Goal: Task Accomplishment & Management: Complete application form

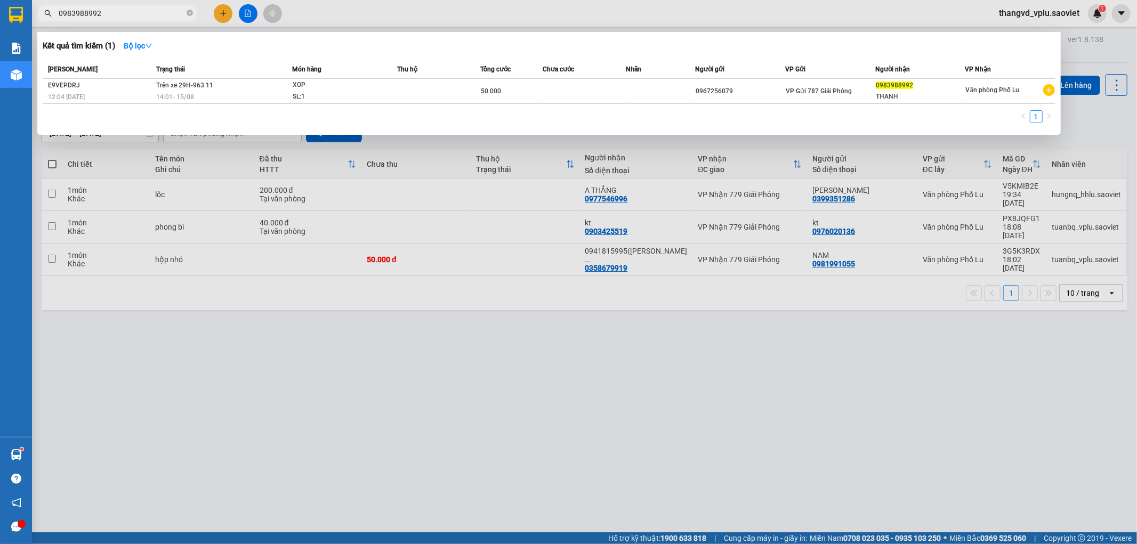
click at [133, 17] on input "0983988992" at bounding box center [122, 13] width 126 height 12
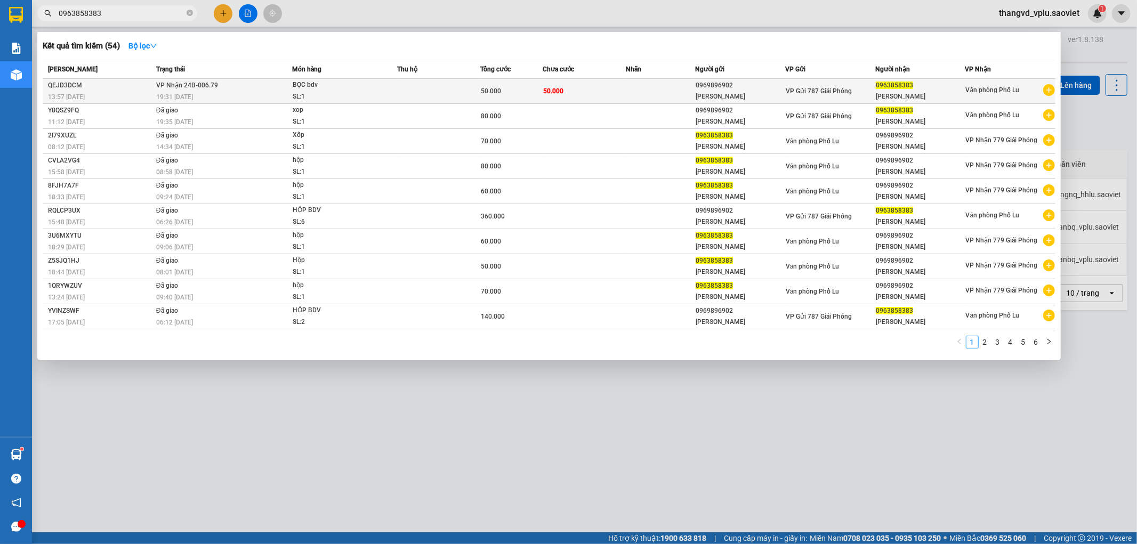
type input "0963858383"
click at [343, 94] on div "SL: 1" at bounding box center [333, 97] width 80 height 12
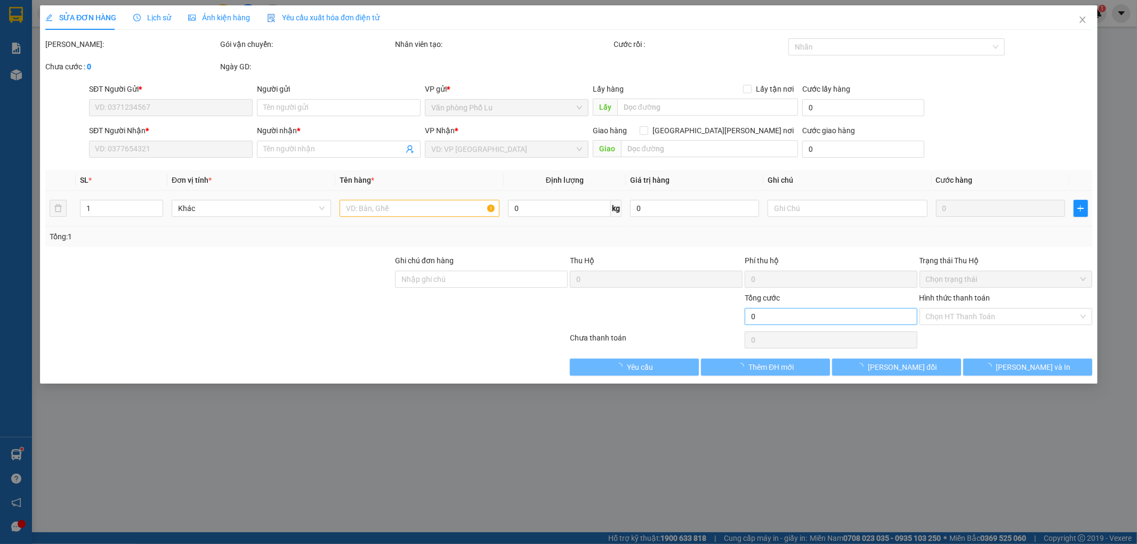
type input "0969896902"
type input "[PERSON_NAME]"
type input "0963858383"
type input "[PERSON_NAME]"
type input "50.000"
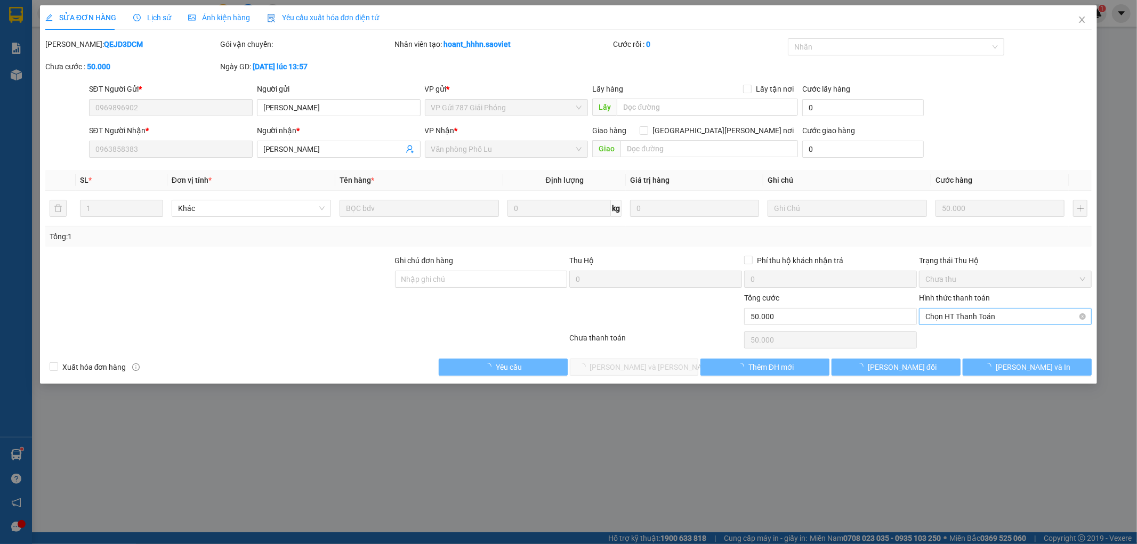
click at [954, 316] on span "Chọn HT Thanh Toán" at bounding box center [1005, 317] width 160 height 16
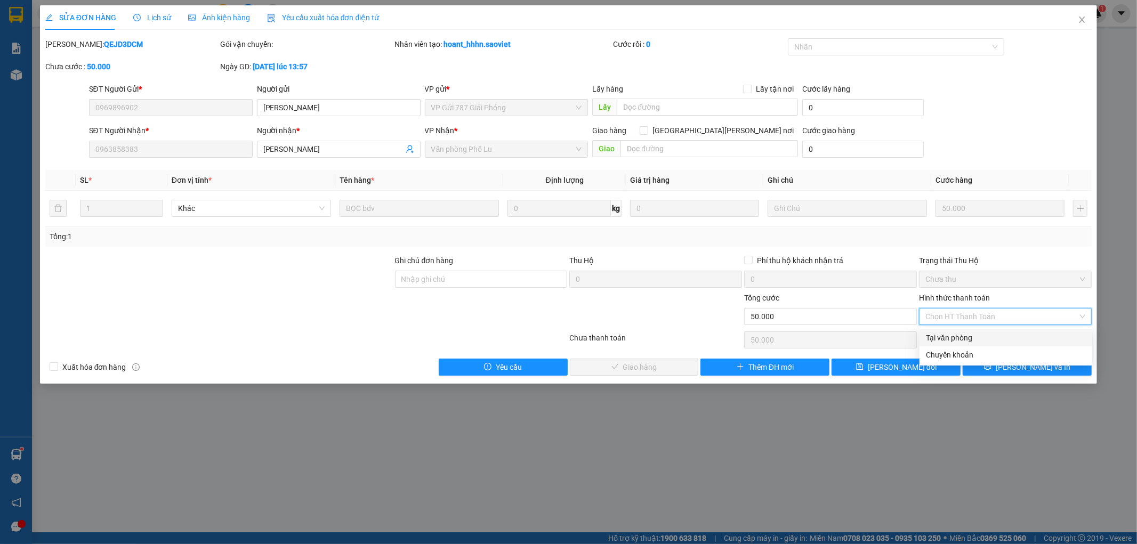
click at [952, 333] on div "Tại văn phòng" at bounding box center [1006, 338] width 160 height 12
type input "0"
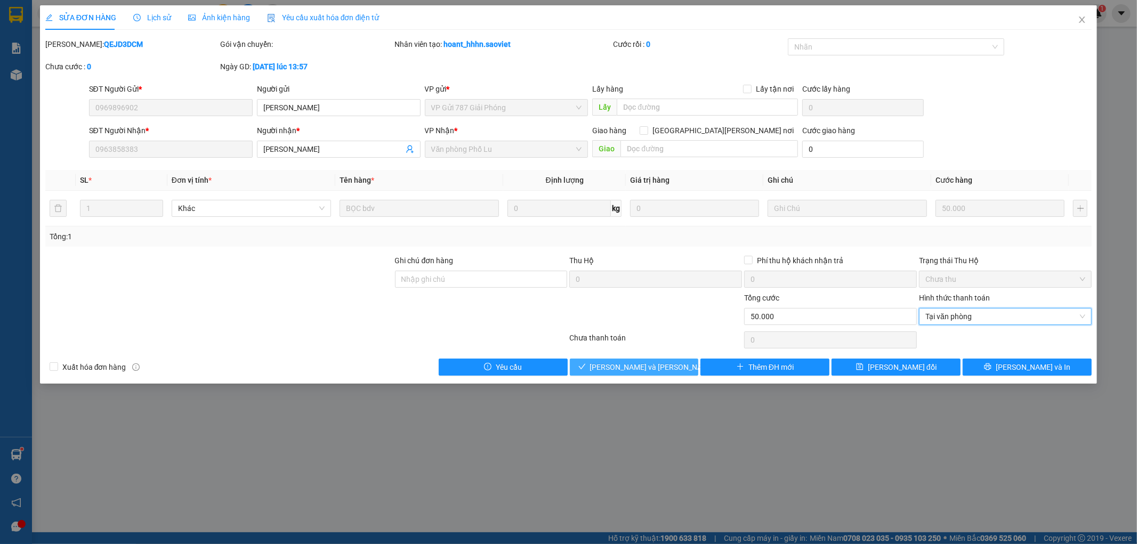
click at [593, 365] on button "[PERSON_NAME] và [PERSON_NAME] hàng" at bounding box center [634, 367] width 129 height 17
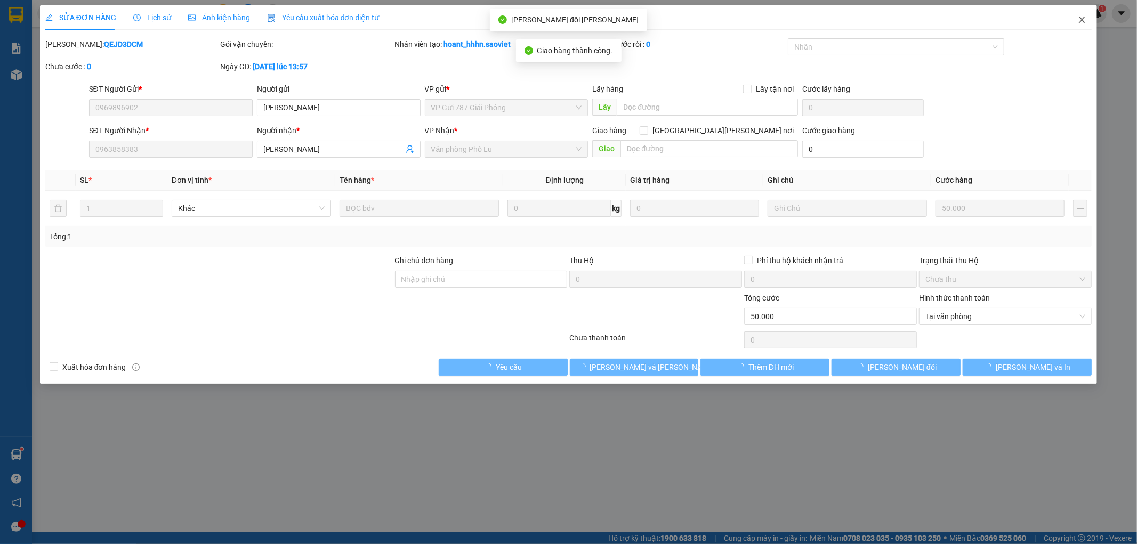
click at [1080, 20] on icon "close" at bounding box center [1082, 19] width 9 height 9
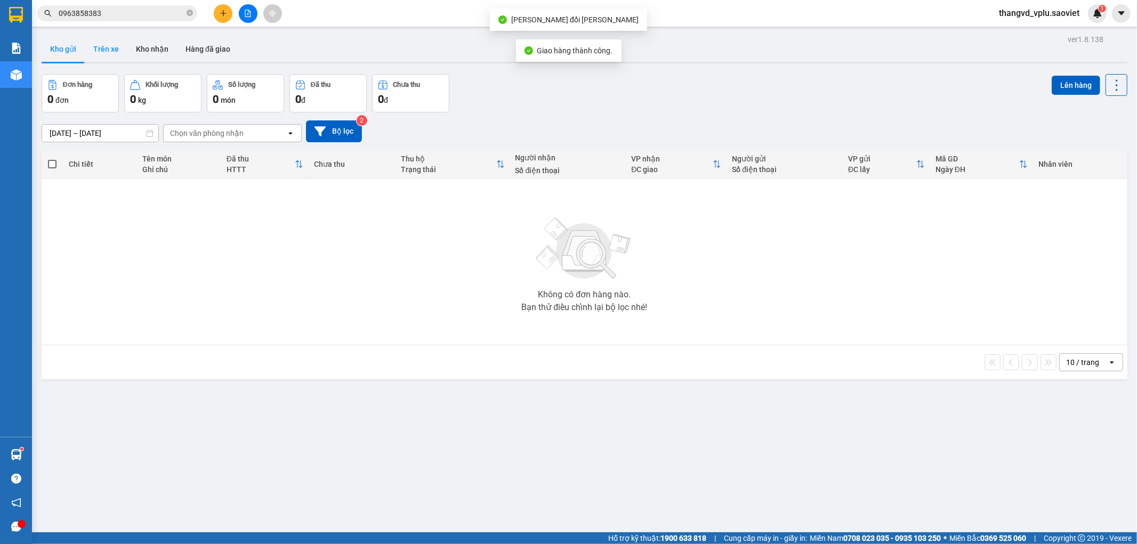
click at [97, 47] on button "Trên xe" at bounding box center [106, 49] width 43 height 26
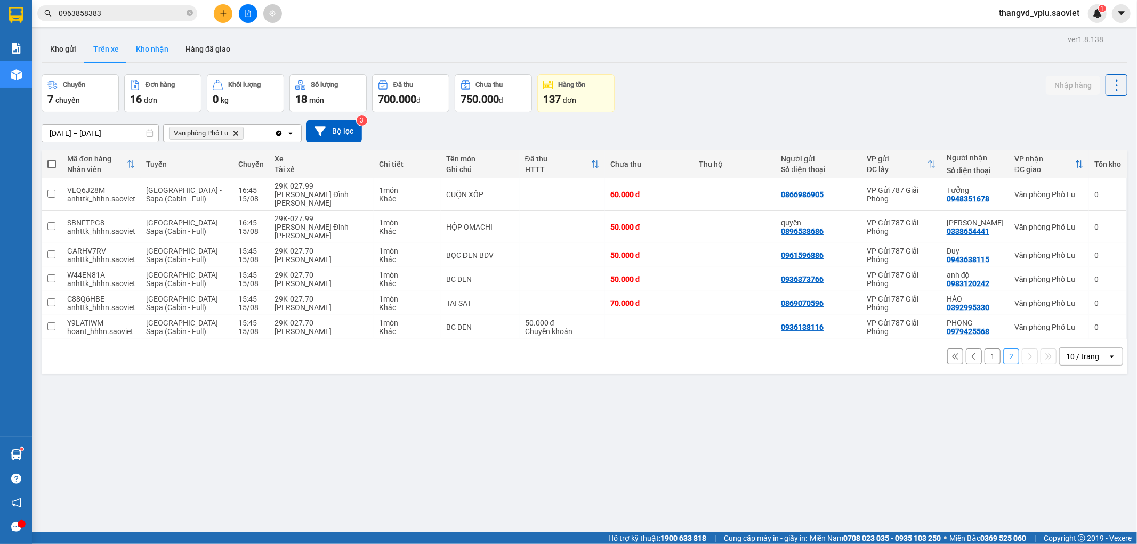
click at [160, 45] on button "Kho nhận" at bounding box center [152, 49] width 50 height 26
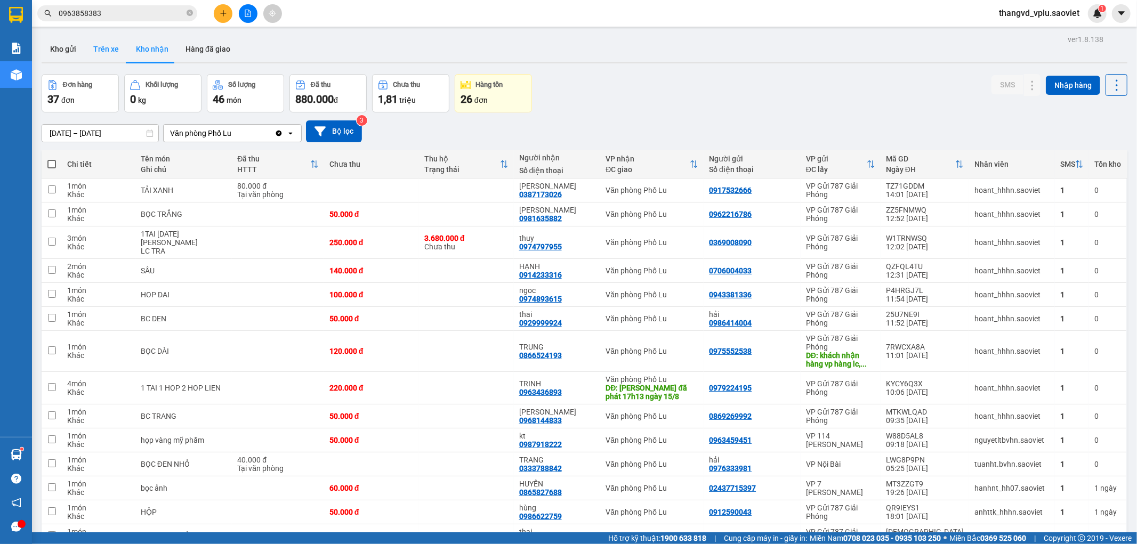
click at [116, 47] on button "Trên xe" at bounding box center [106, 49] width 43 height 26
type input "[DATE] – [DATE]"
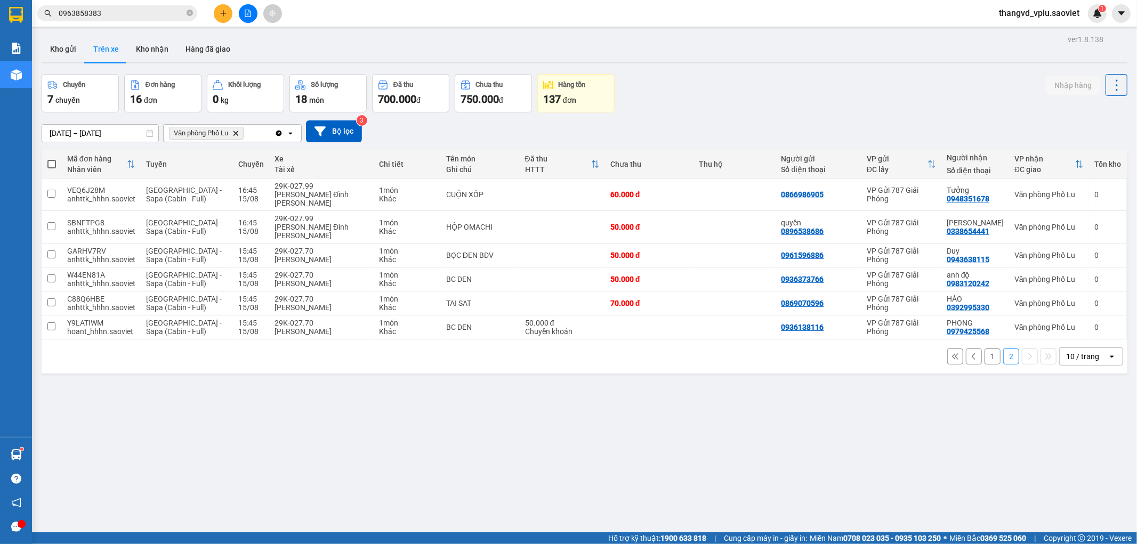
click at [984, 349] on button "1" at bounding box center [992, 357] width 16 height 16
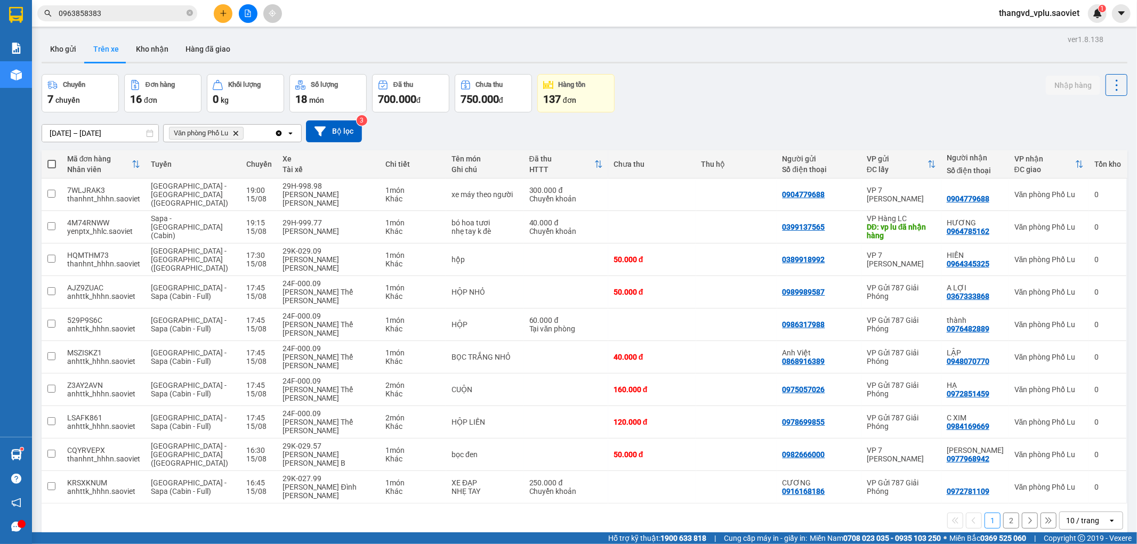
click at [220, 12] on icon "plus" at bounding box center [223, 13] width 7 height 7
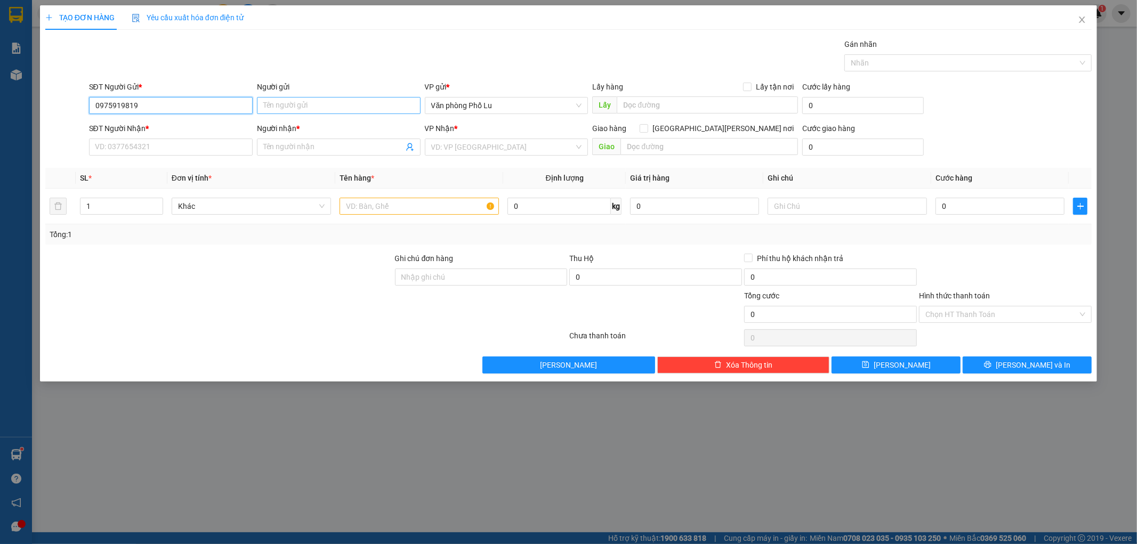
type input "0975919819"
click at [272, 108] on input "Người gửi" at bounding box center [339, 105] width 164 height 17
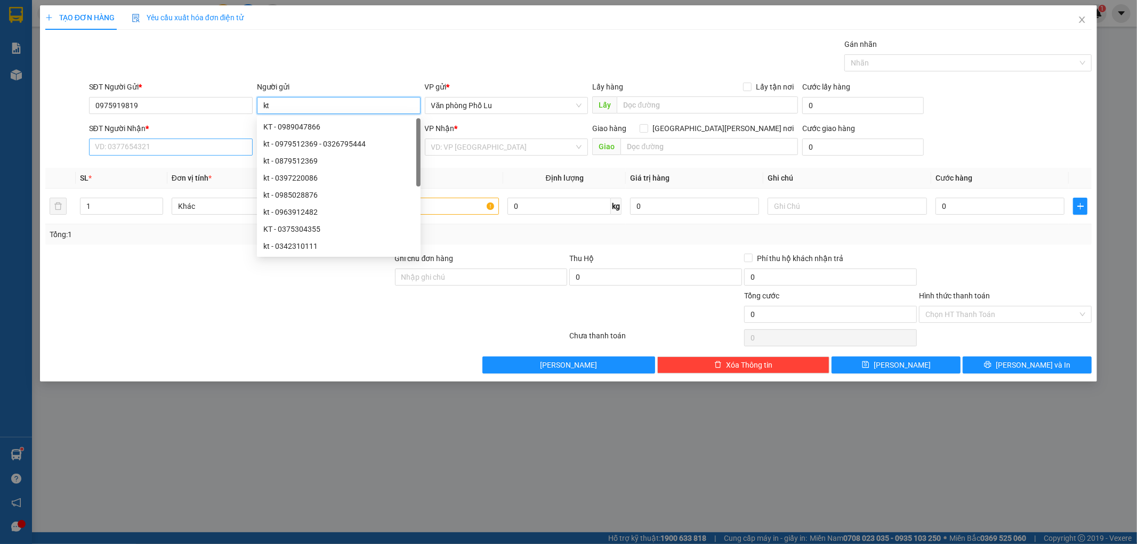
type input "kt"
click at [152, 147] on input "SĐT Người Nhận *" at bounding box center [171, 147] width 164 height 17
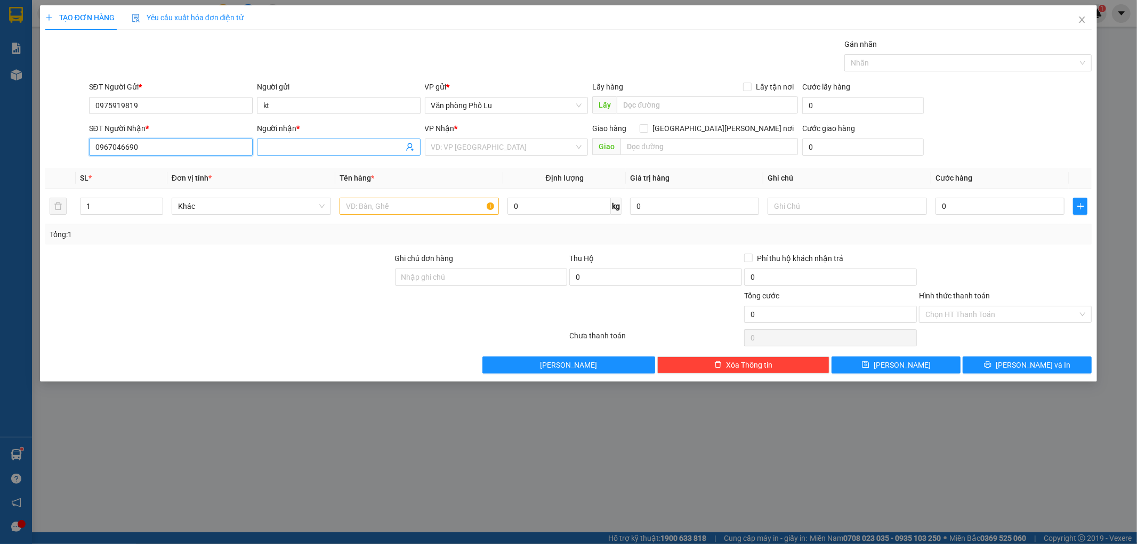
type input "0967046690"
click at [281, 140] on span at bounding box center [339, 147] width 164 height 17
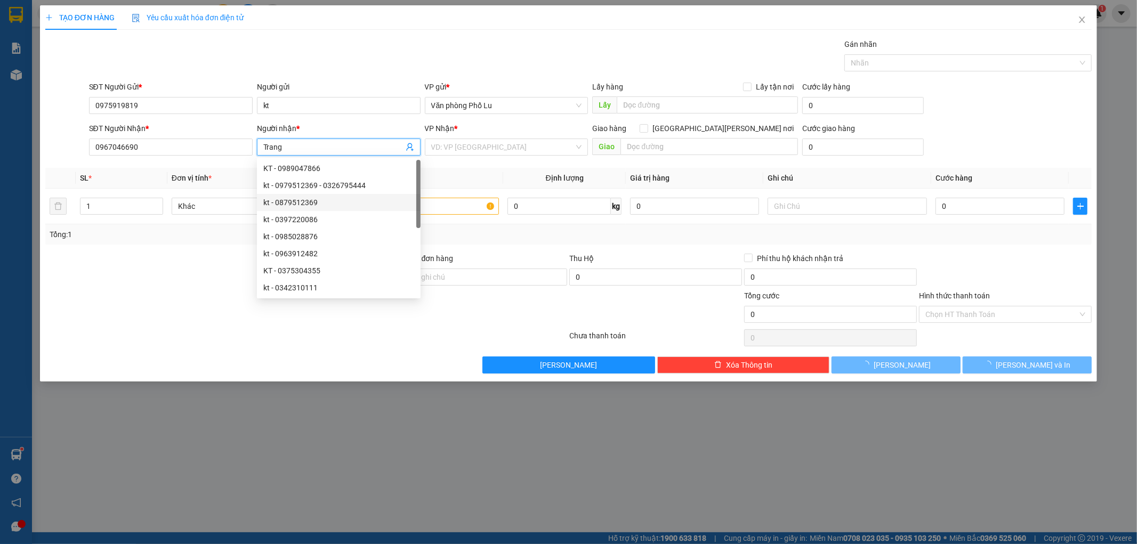
type input "Trang"
click at [171, 279] on div at bounding box center [219, 271] width 350 height 37
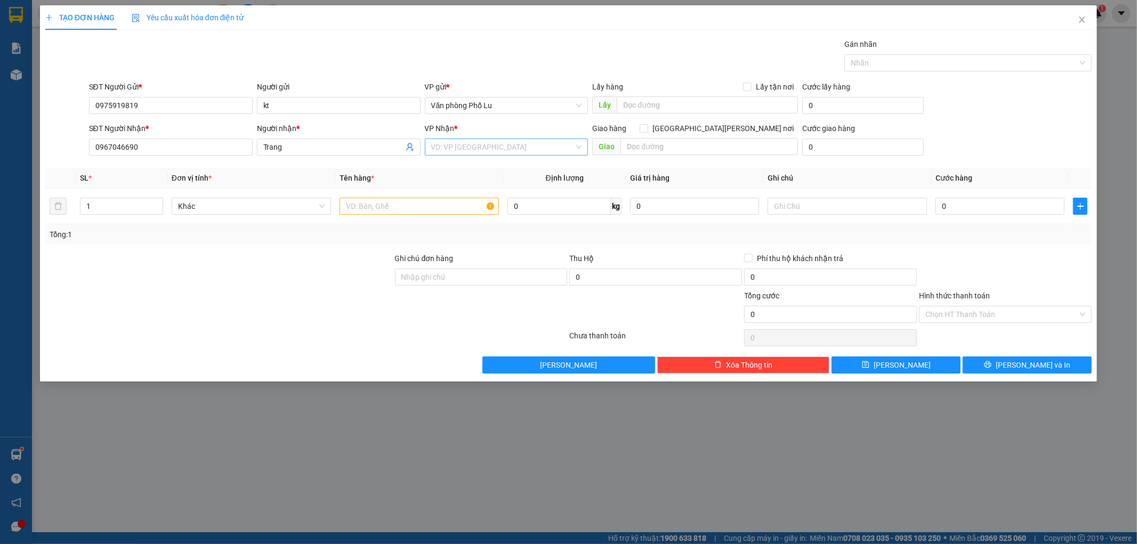
click at [489, 141] on input "search" at bounding box center [502, 147] width 143 height 16
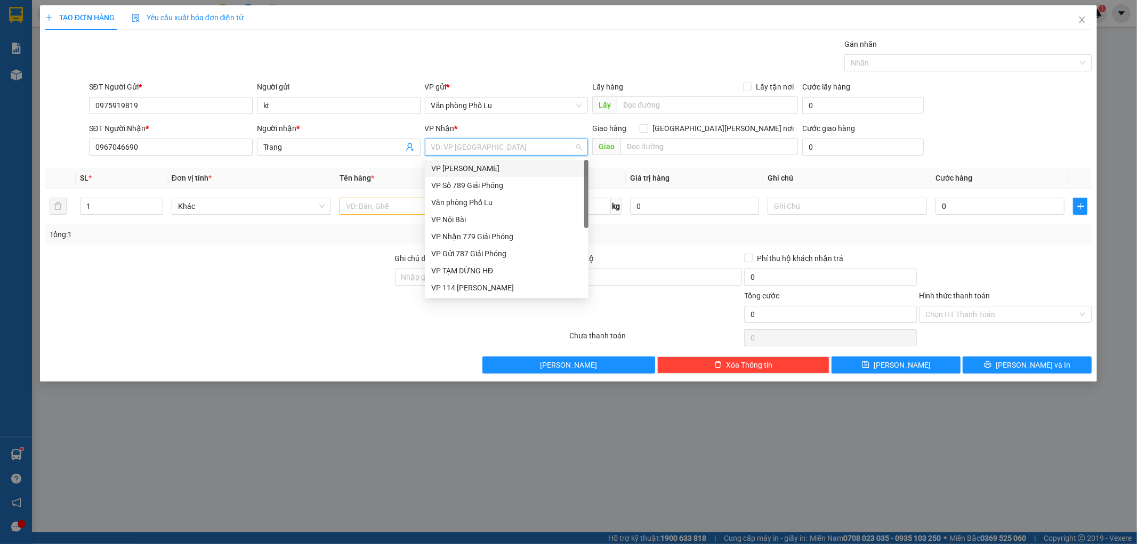
type input "7"
click at [481, 184] on div "VP Nhận 779 Giải Phóng" at bounding box center [506, 186] width 151 height 12
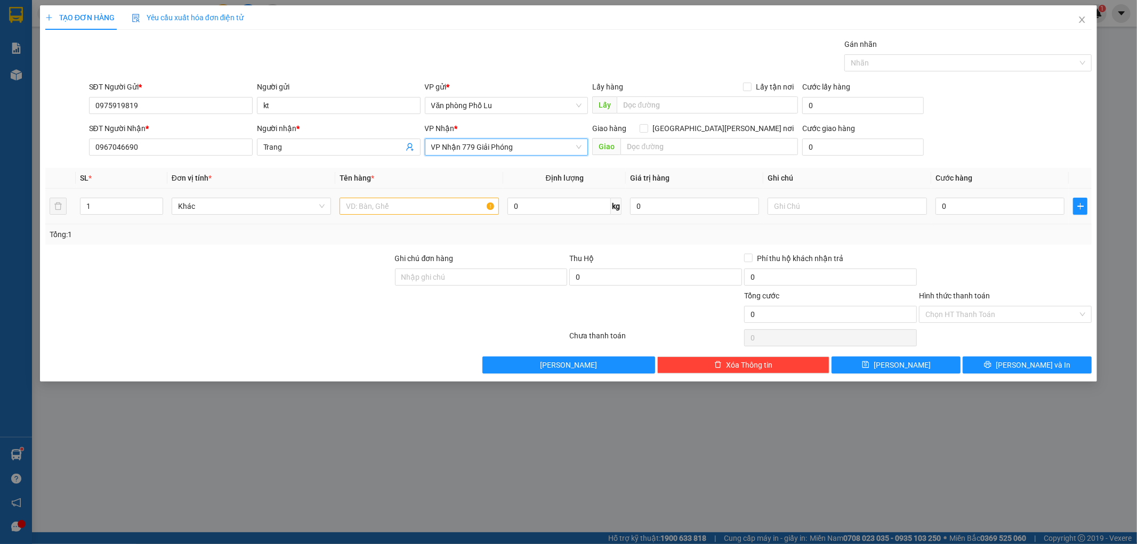
click at [401, 196] on div at bounding box center [418, 206] width 159 height 21
click at [399, 206] on input "text" at bounding box center [418, 206] width 159 height 17
type input "Bọc trắng"
click at [952, 205] on input "0" at bounding box center [999, 206] width 129 height 17
type input "6"
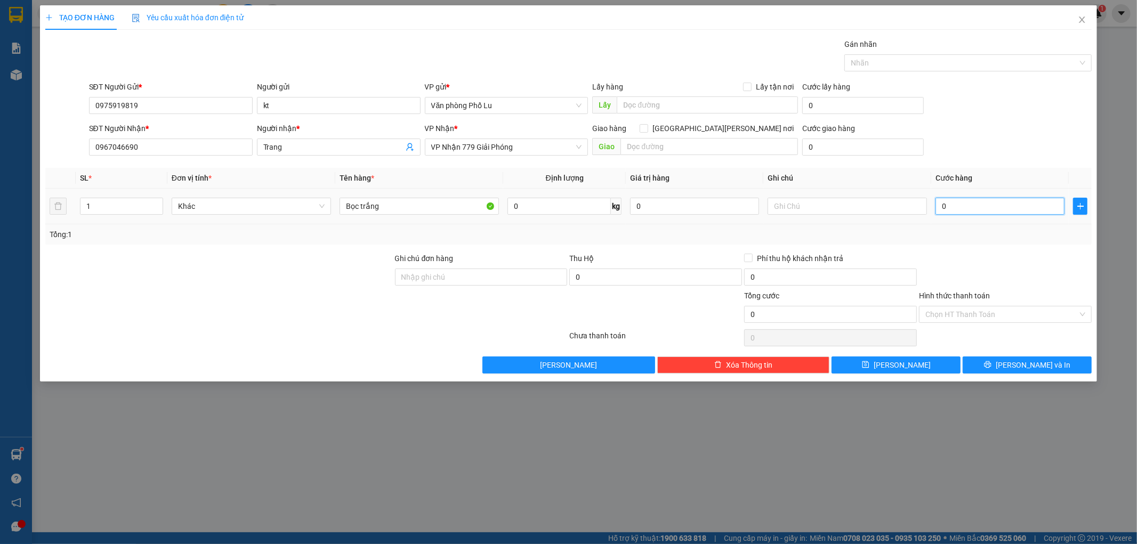
type input "6"
type input "60"
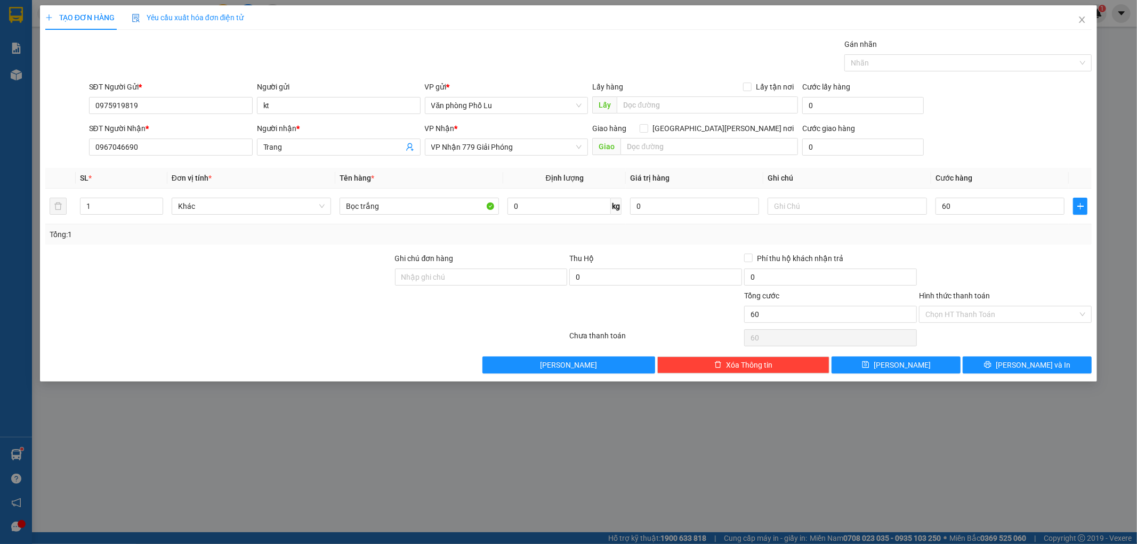
type input "60.000"
click at [968, 232] on div "Tổng: 1" at bounding box center [569, 235] width 1038 height 12
click at [991, 369] on span "printer" at bounding box center [987, 365] width 7 height 9
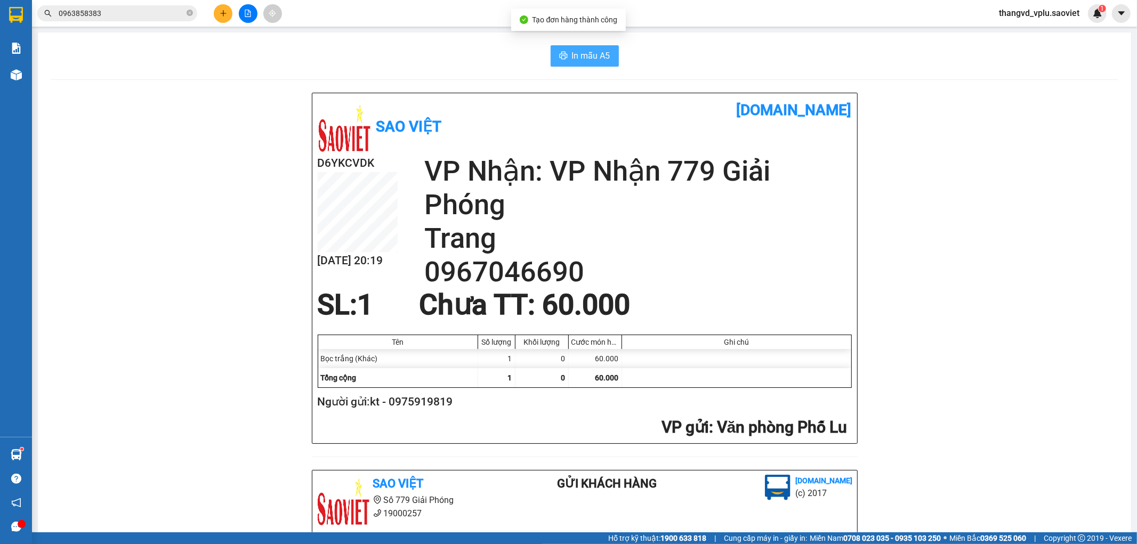
click at [577, 63] on button "In mẫu A5" at bounding box center [585, 55] width 68 height 21
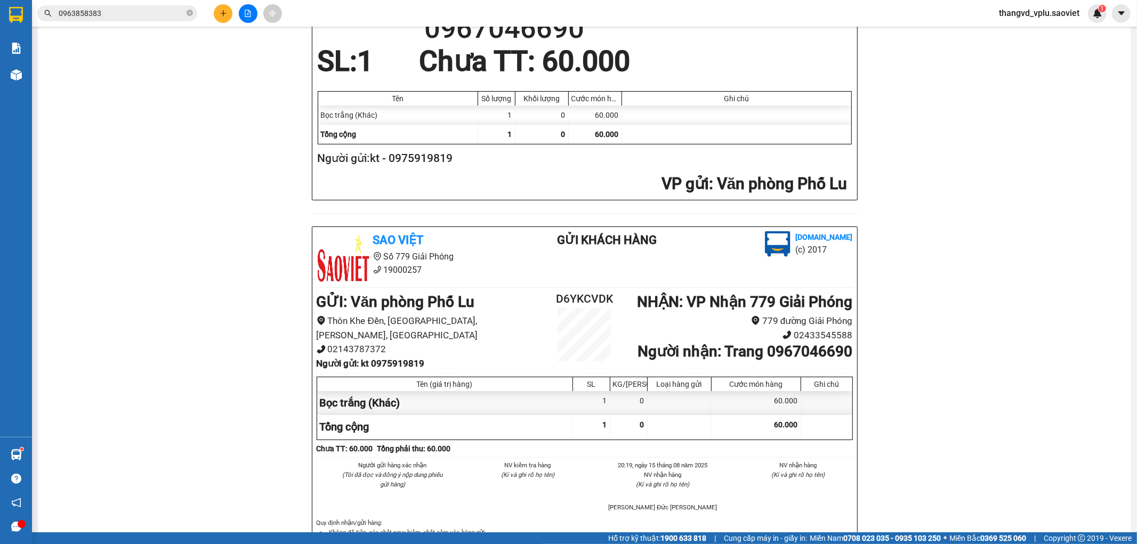
scroll to position [75, 0]
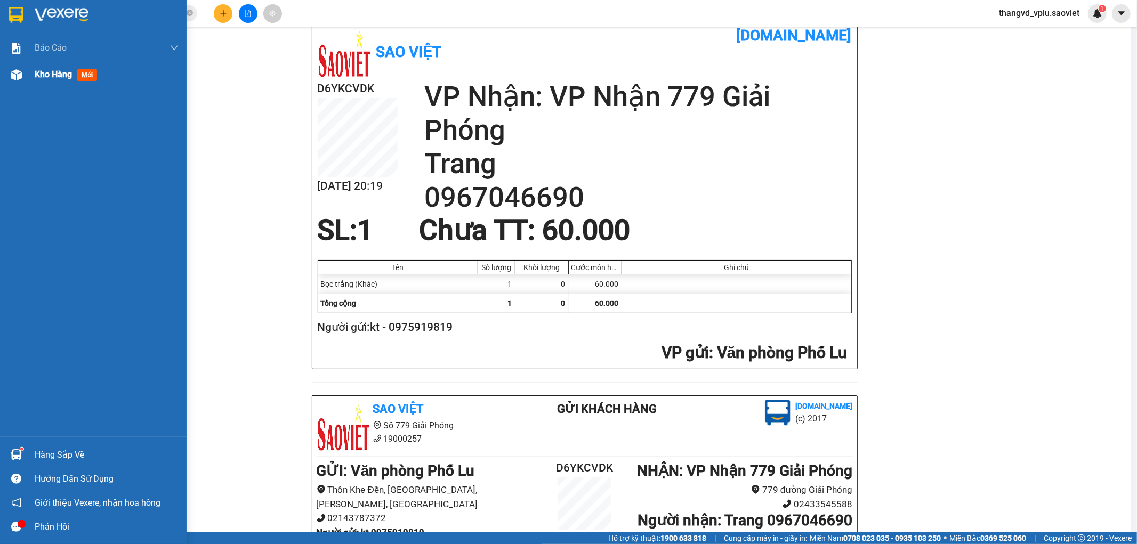
click at [38, 80] on div "Kho hàng mới" at bounding box center [68, 74] width 67 height 13
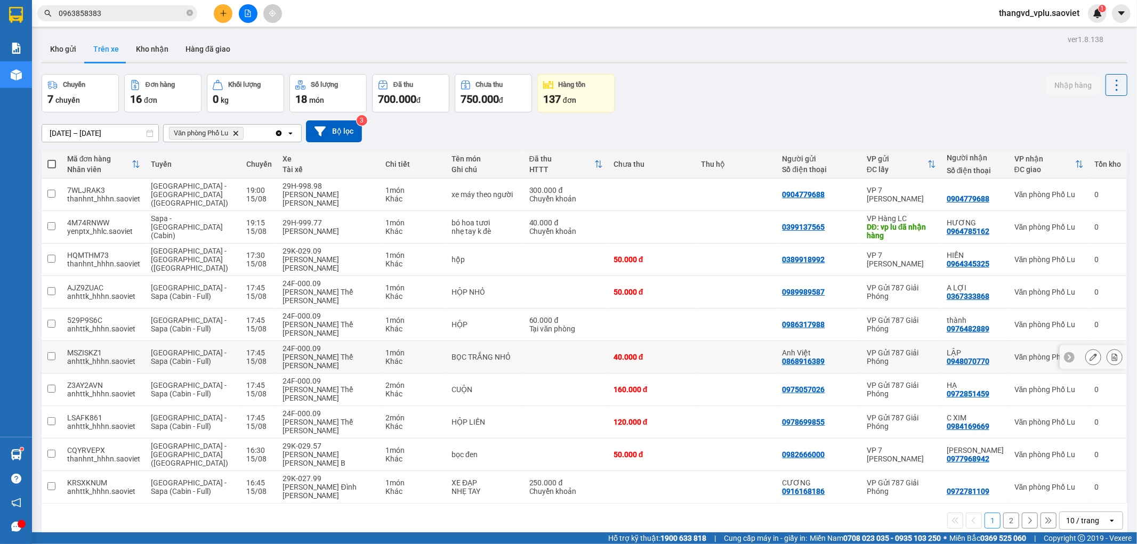
scroll to position [49, 0]
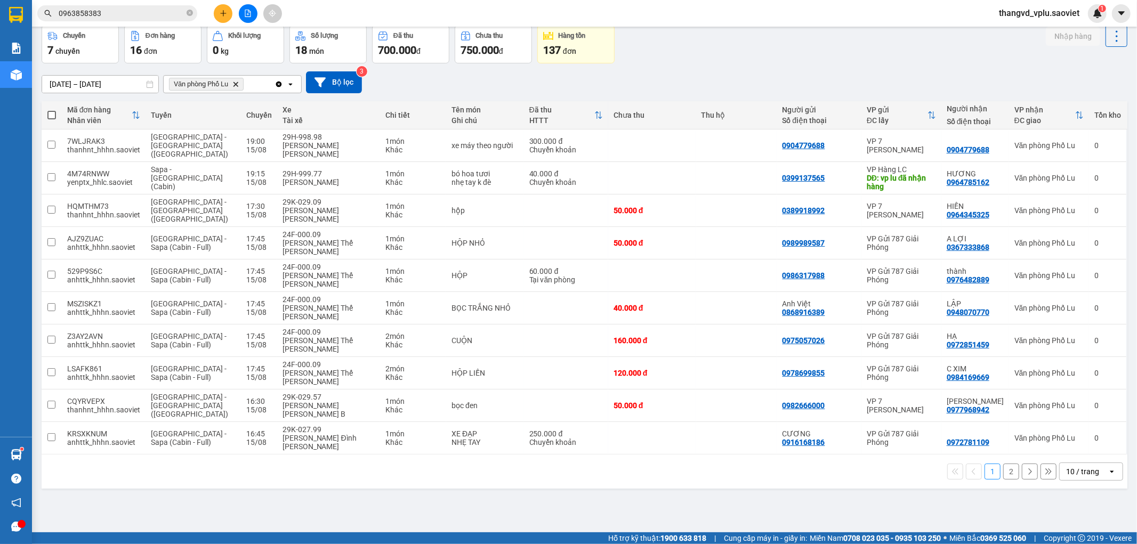
click at [1003, 464] on button "2" at bounding box center [1011, 472] width 16 height 16
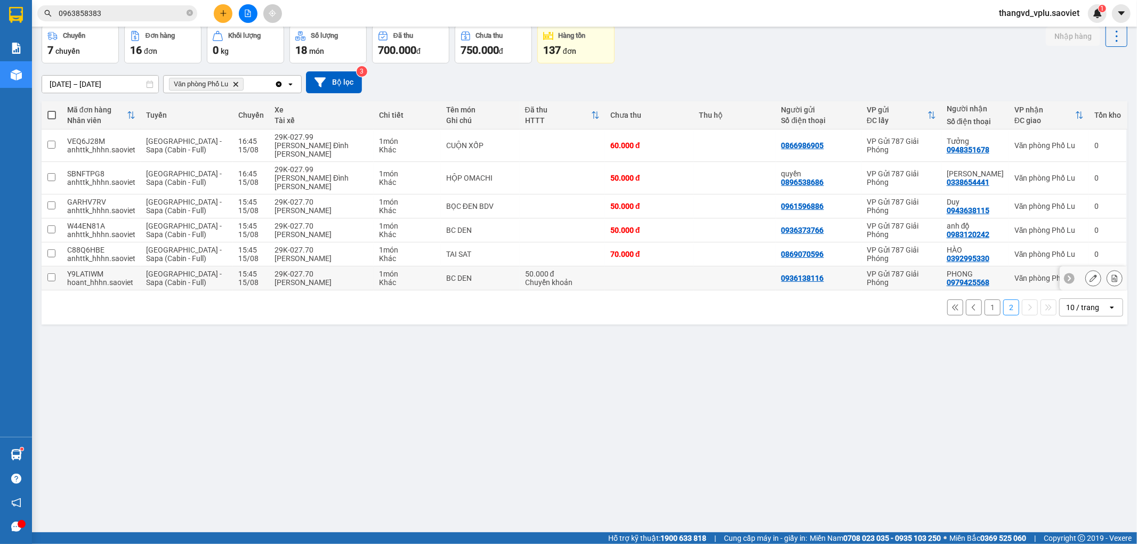
click at [310, 278] on div "[PERSON_NAME]" at bounding box center [321, 282] width 94 height 9
checkbox input "true"
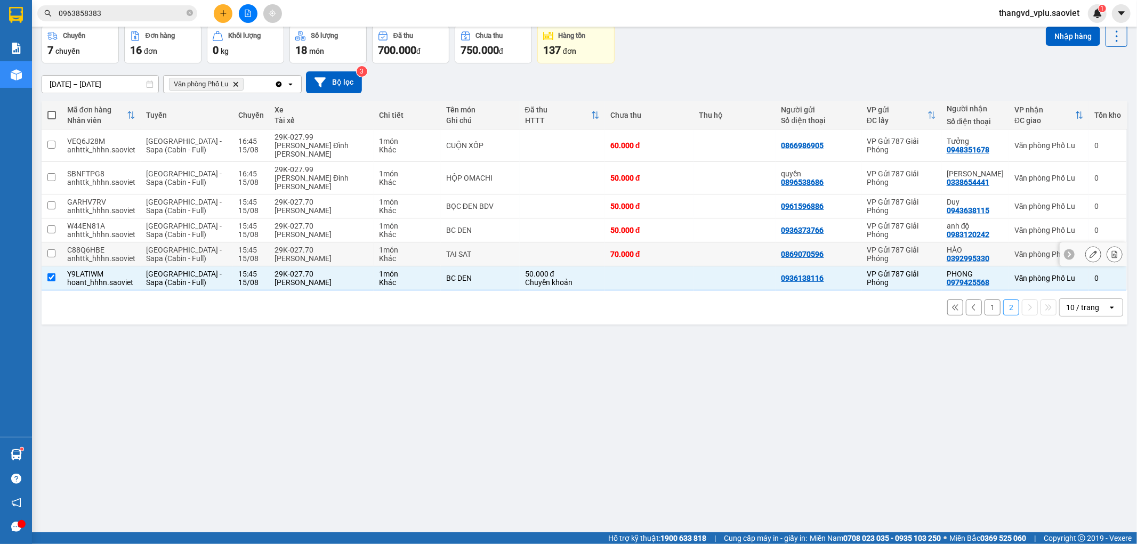
click at [299, 246] on div "29K-027.70" at bounding box center [321, 250] width 94 height 9
checkbox input "true"
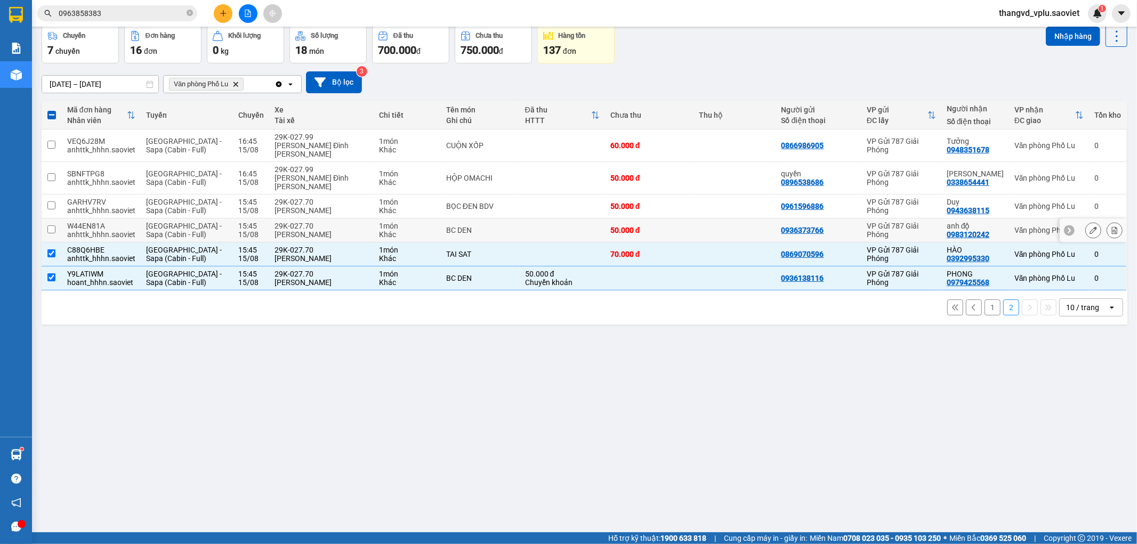
click at [299, 222] on div "29K-027.70" at bounding box center [321, 226] width 94 height 9
checkbox input "true"
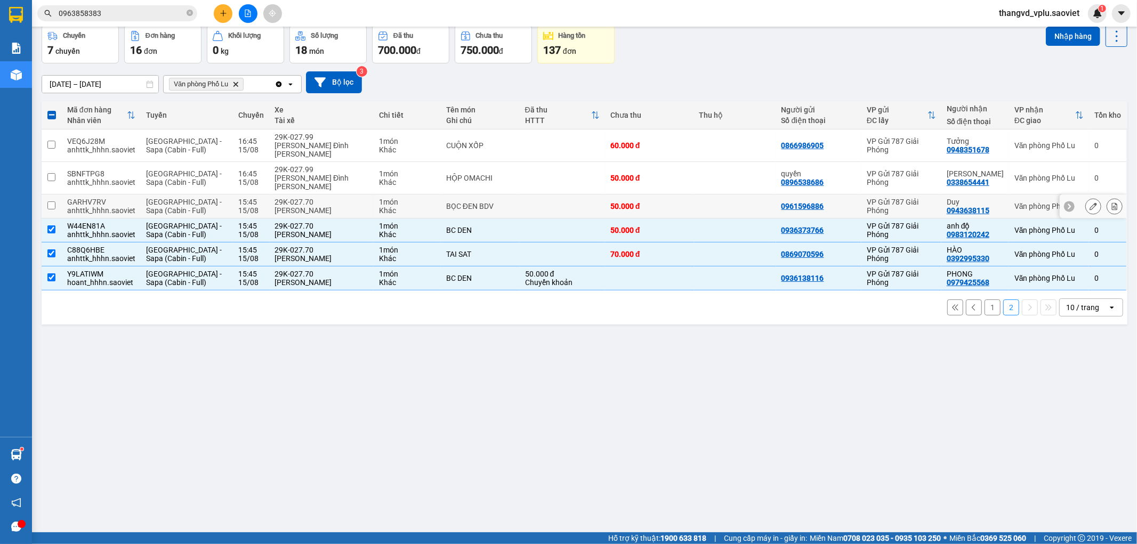
click at [299, 206] on div "[PERSON_NAME]" at bounding box center [321, 210] width 94 height 9
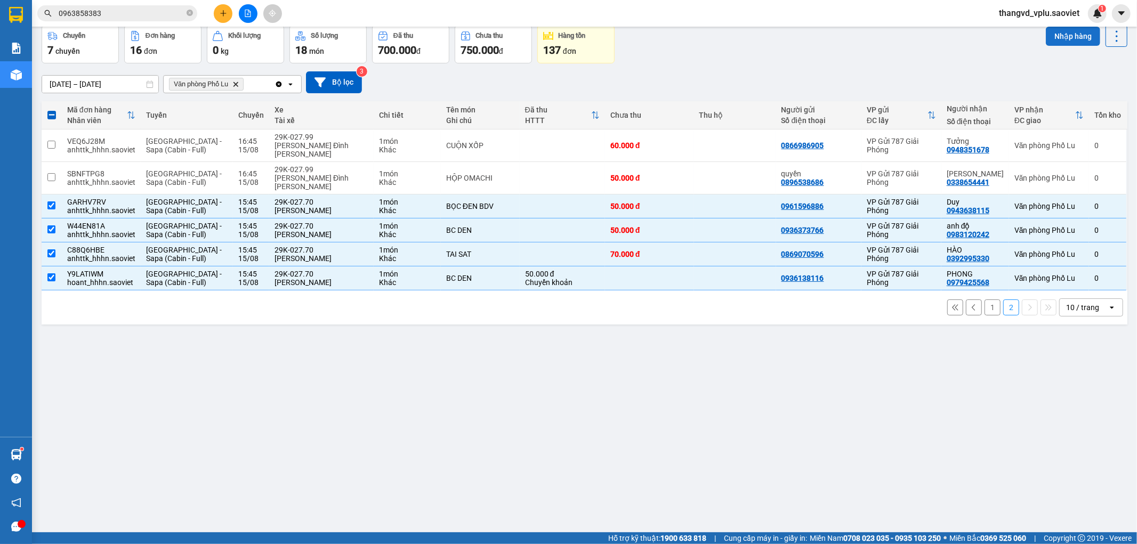
click at [1046, 27] on button "Nhập hàng" at bounding box center [1073, 36] width 54 height 19
checkbox input "false"
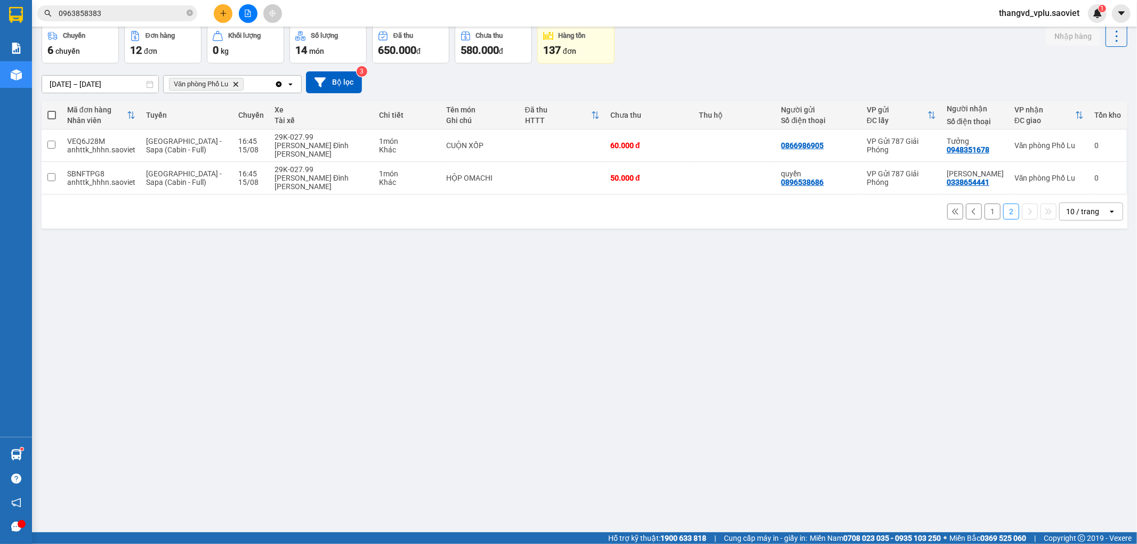
click at [986, 204] on button "1" at bounding box center [992, 212] width 16 height 16
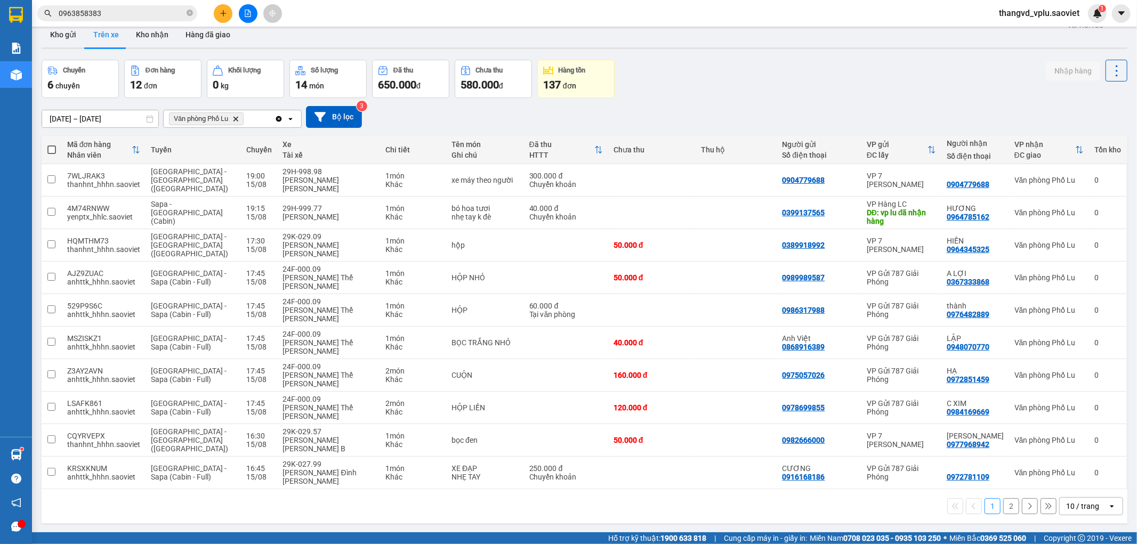
scroll to position [0, 0]
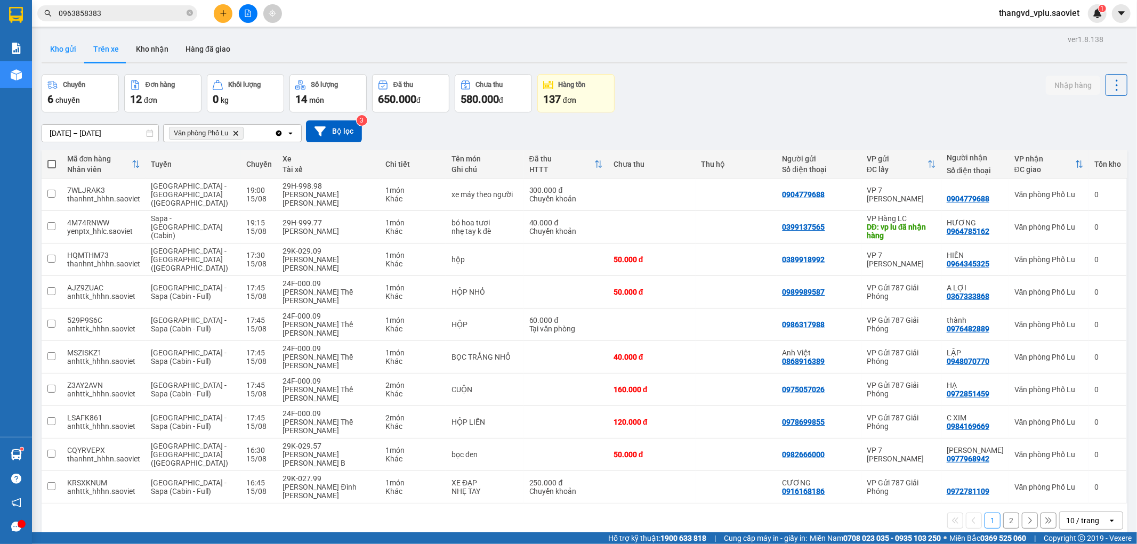
click at [61, 43] on button "Kho gửi" at bounding box center [63, 49] width 43 height 26
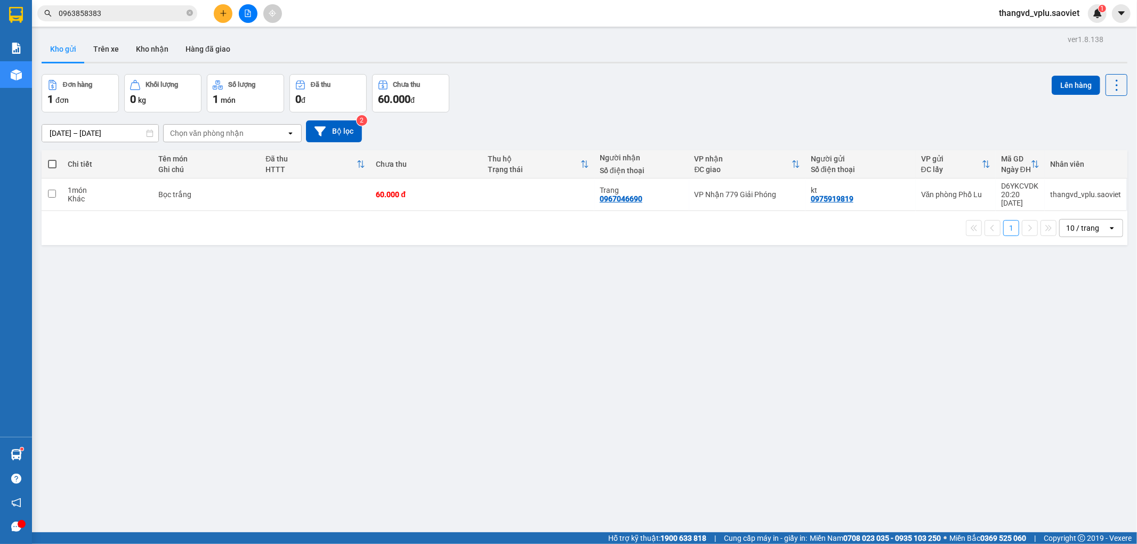
click at [137, 14] on input "0963858383" at bounding box center [122, 13] width 126 height 12
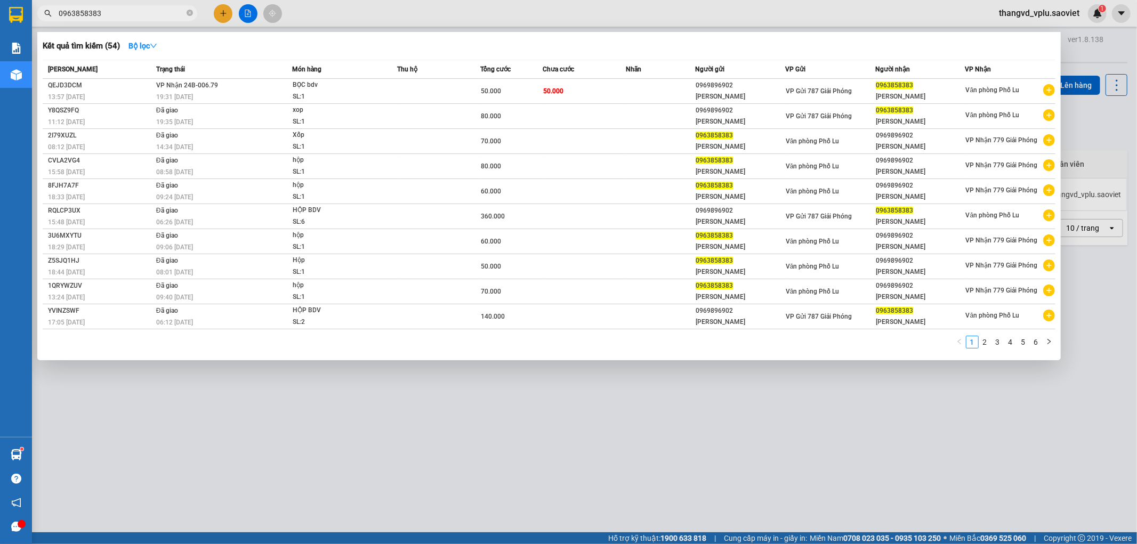
click at [137, 14] on input "0963858383" at bounding box center [122, 13] width 126 height 12
type input "0"
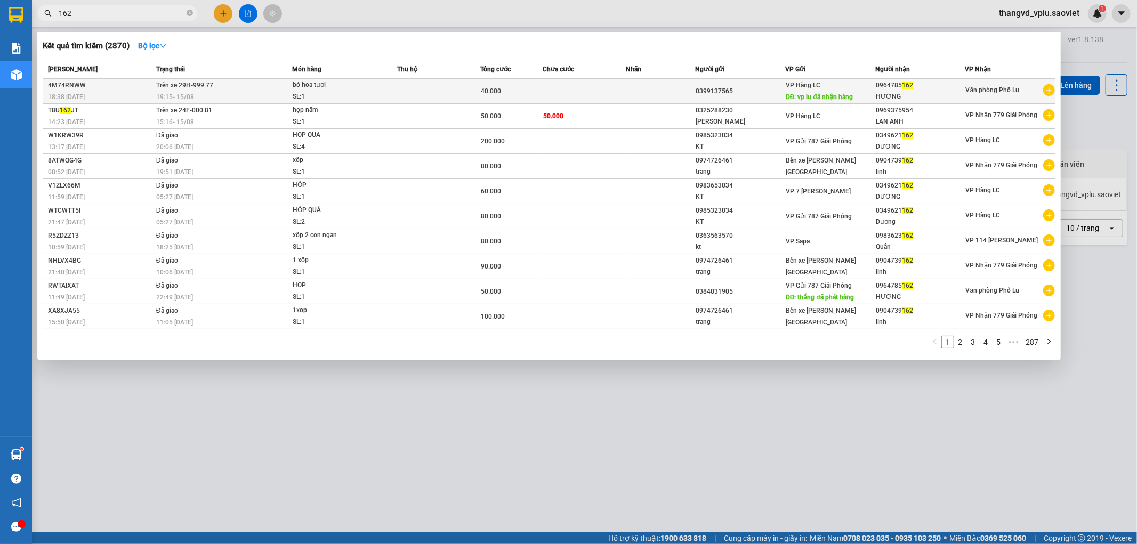
type input "162"
click at [407, 94] on td at bounding box center [438, 91] width 83 height 25
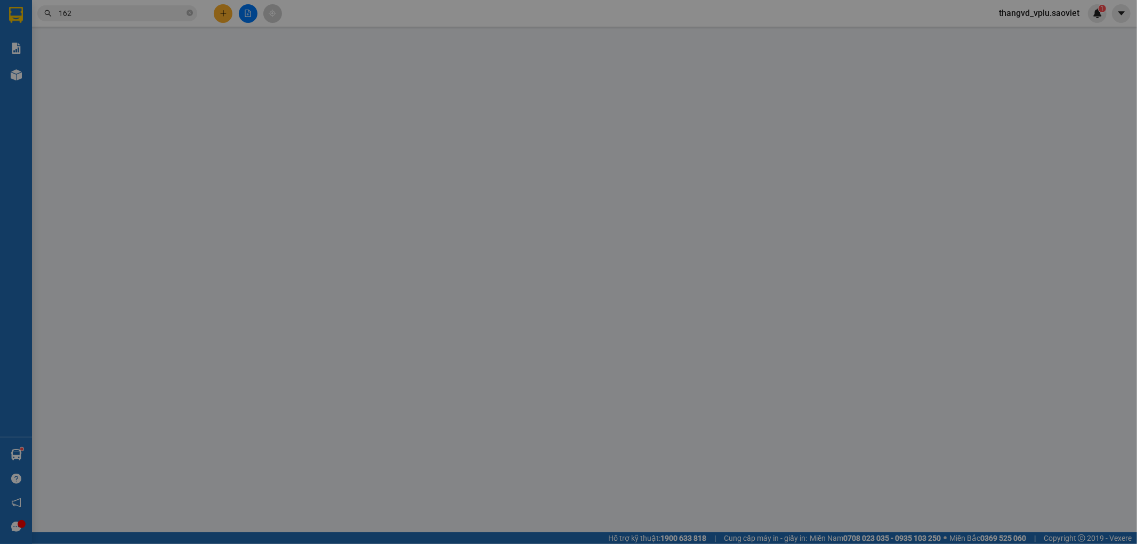
type input "0399137565"
type input "vp lu đã nhận hàng"
type input "0964785162"
type input "HƯƠNG"
type input "40.000"
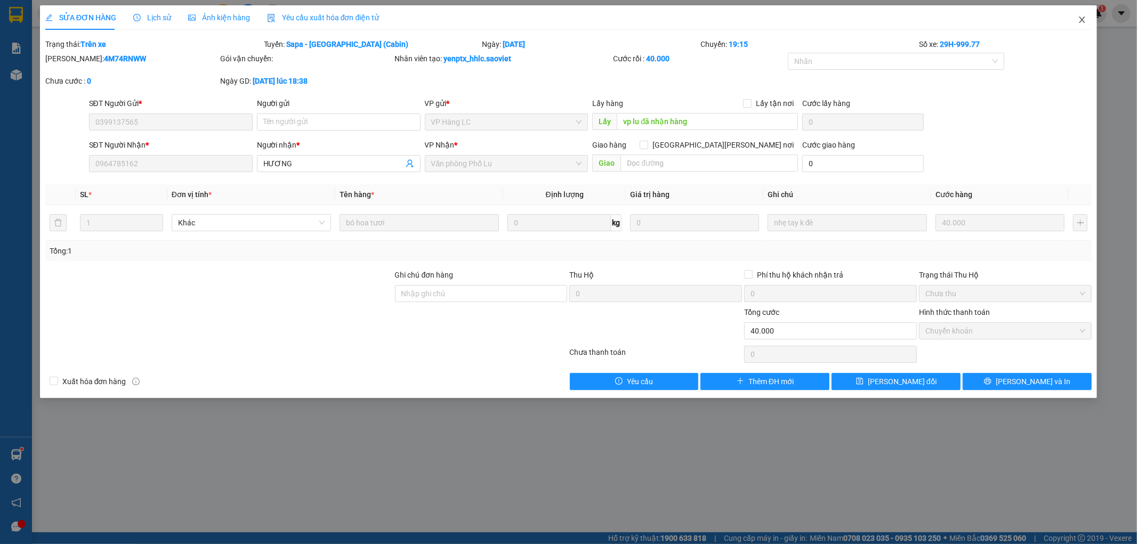
click at [1084, 23] on icon "close" at bounding box center [1082, 19] width 9 height 9
